Goal: Use online tool/utility: Utilize a website feature to perform a specific function

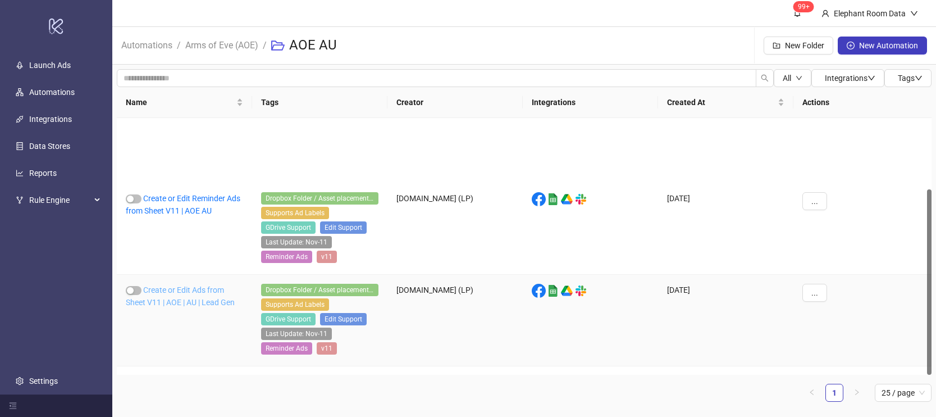
scroll to position [98, 0]
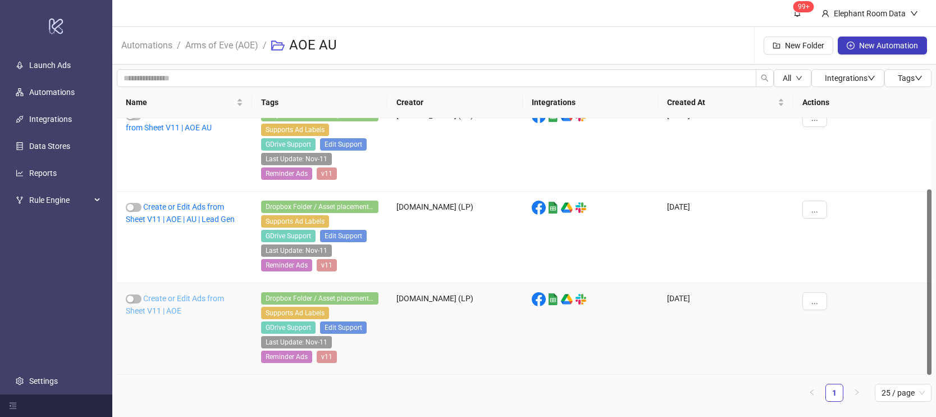
click at [202, 300] on link "Create or Edit Ads from Sheet V11 | AOE" at bounding box center [175, 304] width 98 height 21
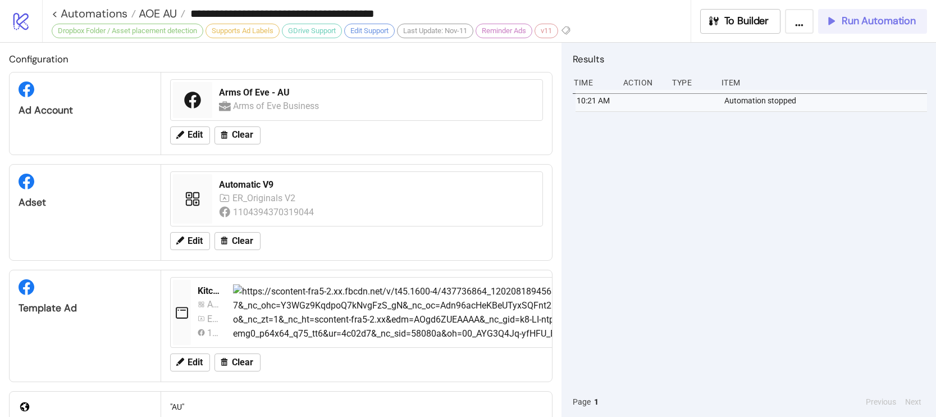
click at [862, 29] on button "Run Automation" at bounding box center [872, 21] width 109 height 25
click at [851, 21] on span "Run Automation" at bounding box center [879, 21] width 74 height 13
